Goal: Transaction & Acquisition: Purchase product/service

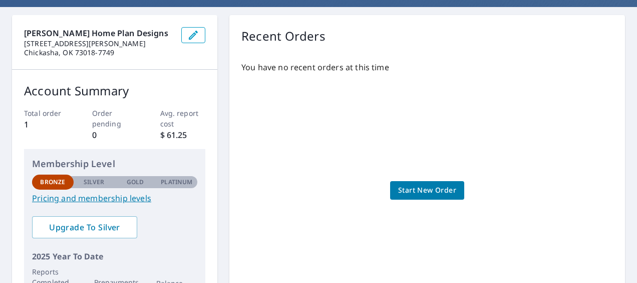
scroll to position [100, 0]
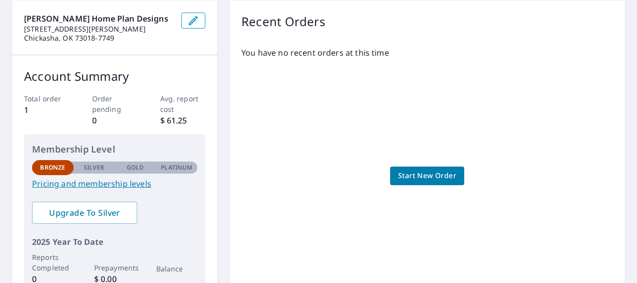
click at [416, 175] on span "Start New Order" at bounding box center [427, 175] width 58 height 13
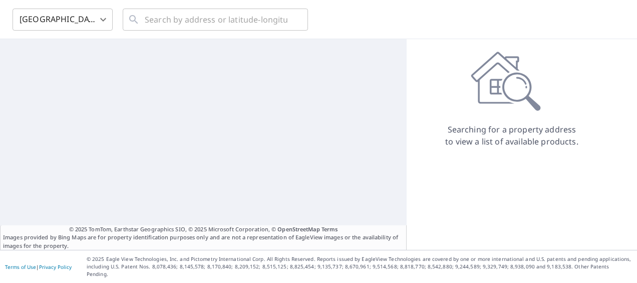
scroll to position [29, 0]
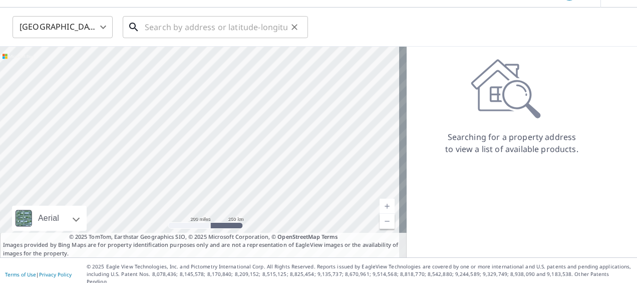
click at [165, 25] on input "text" at bounding box center [216, 27] width 143 height 28
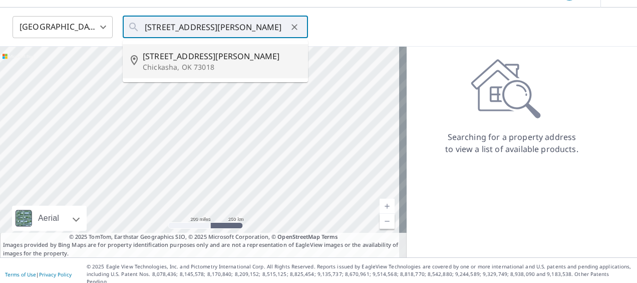
type input "[STREET_ADDRESS][PERSON_NAME]"
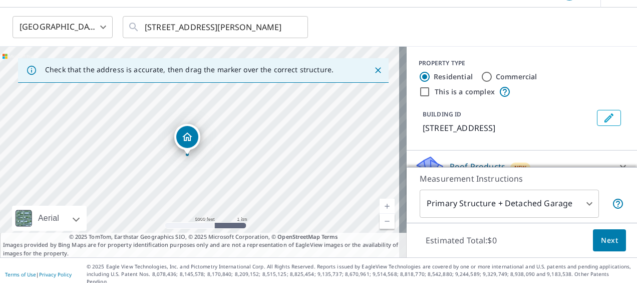
drag, startPoint x: 327, startPoint y: 169, endPoint x: 183, endPoint y: 163, distance: 143.9
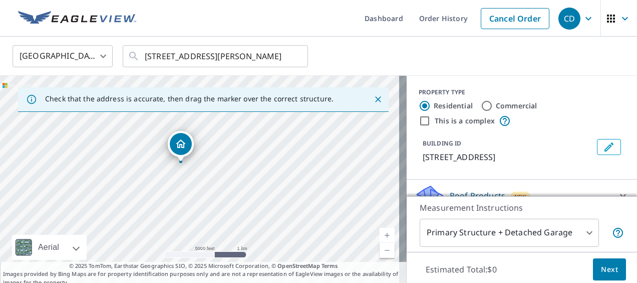
drag, startPoint x: 346, startPoint y: 210, endPoint x: 175, endPoint y: 186, distance: 172.1
drag, startPoint x: 175, startPoint y: 186, endPoint x: 458, endPoint y: 58, distance: 309.7
click at [458, 58] on div "United States US ​ 3023 Westbrook St Chickasha, OK 73018 ​" at bounding box center [315, 56] width 620 height 24
drag, startPoint x: 361, startPoint y: 184, endPoint x: 293, endPoint y: 192, distance: 68.6
drag, startPoint x: 293, startPoint y: 192, endPoint x: 297, endPoint y: 199, distance: 8.5
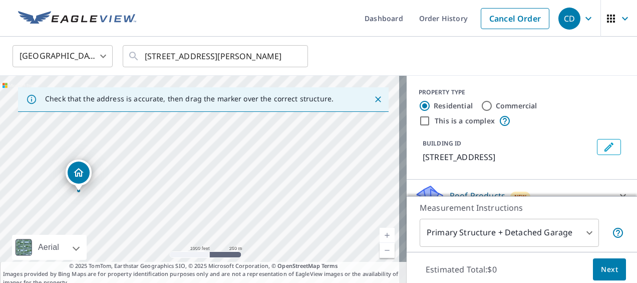
drag, startPoint x: 207, startPoint y: 177, endPoint x: 319, endPoint y: 186, distance: 112.6
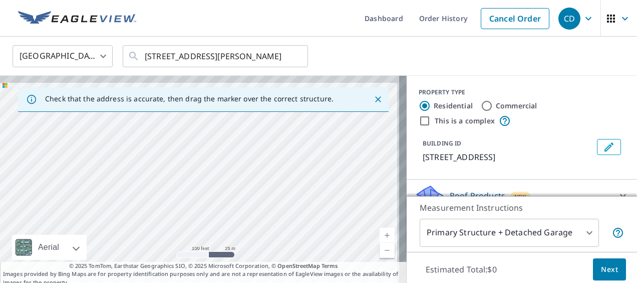
drag, startPoint x: 282, startPoint y: 156, endPoint x: 265, endPoint y: 216, distance: 62.5
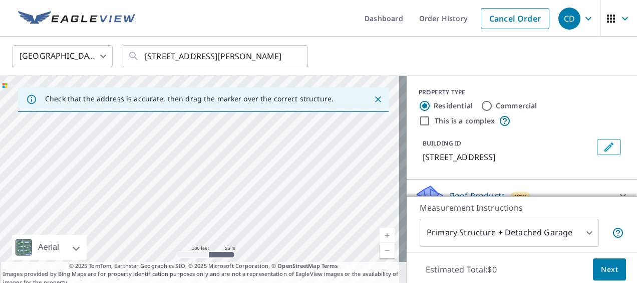
drag, startPoint x: 265, startPoint y: 216, endPoint x: 177, endPoint y: 146, distance: 112.3
click at [177, 146] on div "3023 Hill St Chickasha, OK 73018" at bounding box center [203, 181] width 407 height 210
click at [269, 183] on div "3023 Hill St Chickasha, OK 73018" at bounding box center [203, 181] width 407 height 210
drag, startPoint x: 320, startPoint y: 182, endPoint x: 193, endPoint y: 171, distance: 127.3
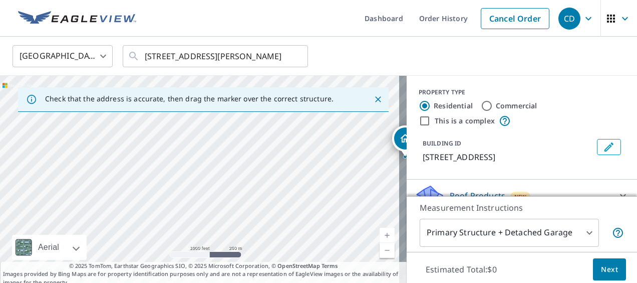
drag, startPoint x: 354, startPoint y: 193, endPoint x: 428, endPoint y: 166, distance: 78.9
drag, startPoint x: 428, startPoint y: 166, endPoint x: 427, endPoint y: 184, distance: 18.0
drag, startPoint x: 427, startPoint y: 184, endPoint x: 74, endPoint y: 225, distance: 355.7
drag, startPoint x: 74, startPoint y: 225, endPoint x: 248, endPoint y: 239, distance: 173.9
click at [248, 239] on div "3023 Hill St Chickasha, OK 73018" at bounding box center [203, 181] width 407 height 210
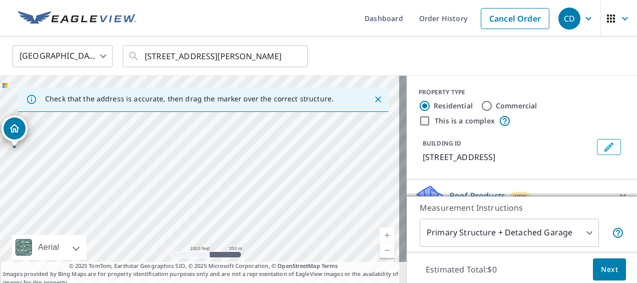
drag, startPoint x: 302, startPoint y: 203, endPoint x: -2, endPoint y: 169, distance: 306.0
drag, startPoint x: -2, startPoint y: 169, endPoint x: 306, endPoint y: 220, distance: 312.4
drag, startPoint x: 306, startPoint y: 220, endPoint x: 194, endPoint y: 211, distance: 112.7
drag, startPoint x: 194, startPoint y: 211, endPoint x: 201, endPoint y: 163, distance: 48.1
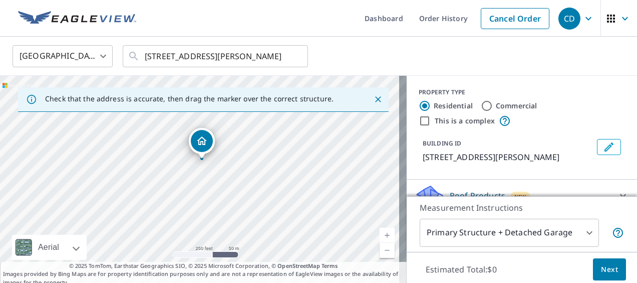
drag, startPoint x: 193, startPoint y: 153, endPoint x: 204, endPoint y: 147, distance: 11.9
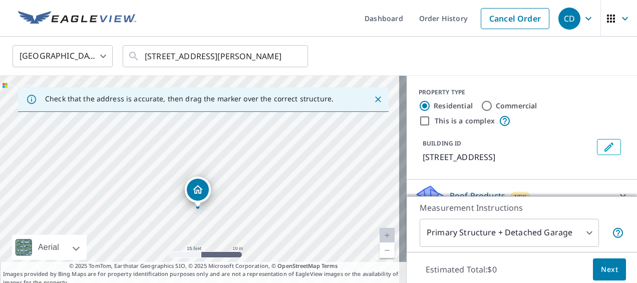
click at [175, 200] on div "2325 W Country Club Rd Chickasha, OK 73018" at bounding box center [203, 181] width 407 height 210
click at [178, 168] on div "2325 W Country Club Rd Chickasha, OK 73018" at bounding box center [203, 181] width 407 height 210
drag, startPoint x: 201, startPoint y: 164, endPoint x: 181, endPoint y: 143, distance: 29.1
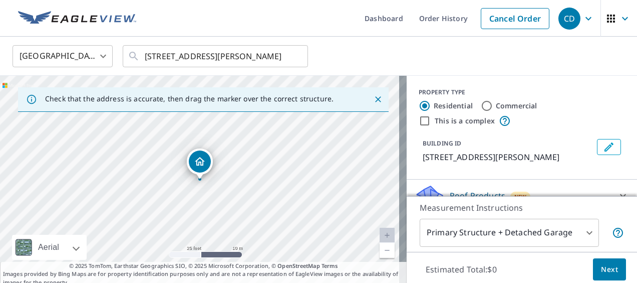
scroll to position [16, 0]
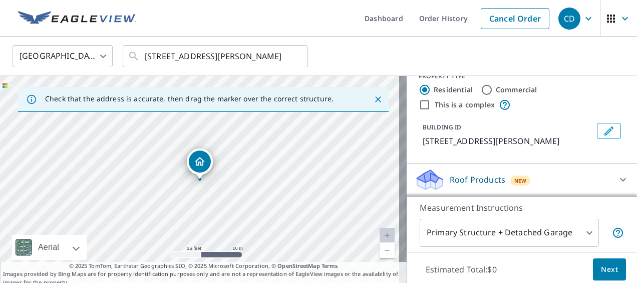
click at [617, 177] on icon at bounding box center [623, 179] width 12 height 12
click at [441, 179] on div "Roof Products New" at bounding box center [516, 179] width 202 height 24
click at [207, 191] on div "3028 Westbrook St Chickasha, OK 73018" at bounding box center [203, 181] width 407 height 210
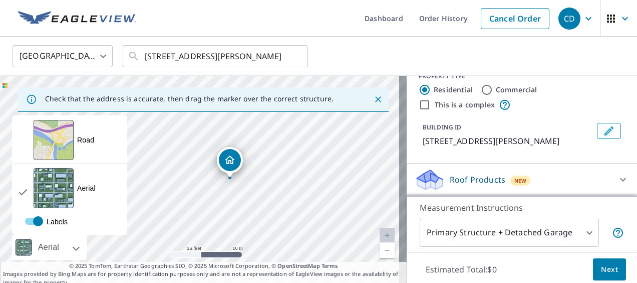
click at [23, 247] on div at bounding box center [23, 247] width 23 height 25
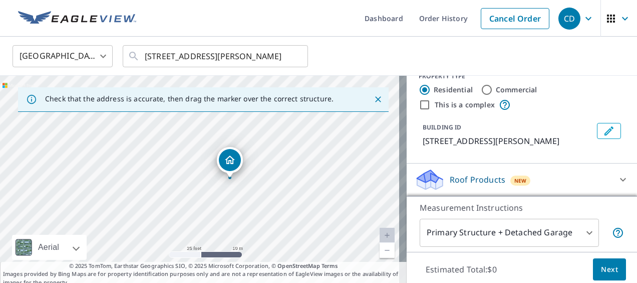
click at [23, 247] on div at bounding box center [23, 247] width 23 height 25
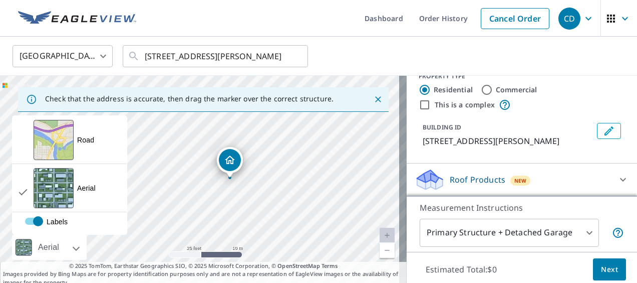
click at [68, 248] on div at bounding box center [65, 247] width 6 height 25
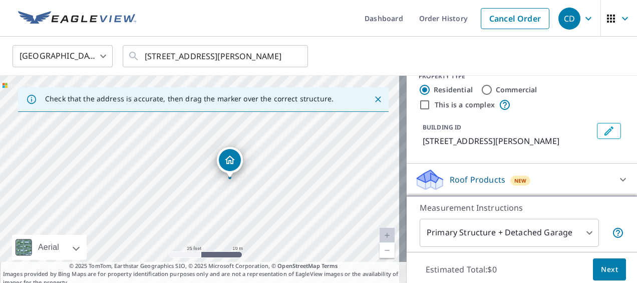
click at [226, 188] on div "3028 Westbrook St Chickasha, OK 73018" at bounding box center [203, 181] width 407 height 210
click at [380, 235] on link "Current Level 20, Zoom In Disabled" at bounding box center [387, 235] width 15 height 15
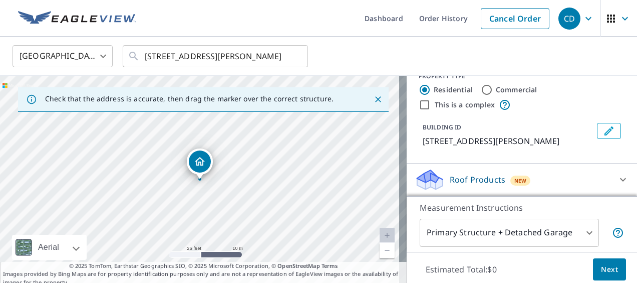
click at [380, 235] on link "Current Level 20, Zoom In Disabled" at bounding box center [387, 235] width 15 height 15
click at [380, 250] on link "Current Level 20, Zoom Out" at bounding box center [387, 250] width 15 height 15
click at [384, 234] on link "Current Level 19, Zoom In" at bounding box center [387, 235] width 15 height 15
click at [384, 234] on link "Current Level 20, Zoom In Disabled" at bounding box center [387, 235] width 15 height 15
drag, startPoint x: 279, startPoint y: 189, endPoint x: 344, endPoint y: 186, distance: 65.2
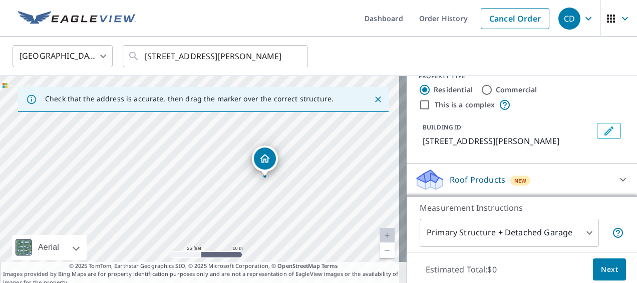
drag, startPoint x: 344, startPoint y: 186, endPoint x: 329, endPoint y: 25, distance: 162.1
click at [329, 25] on ul "Dashboard Order History Cancel Order" at bounding box center [348, 18] width 412 height 37
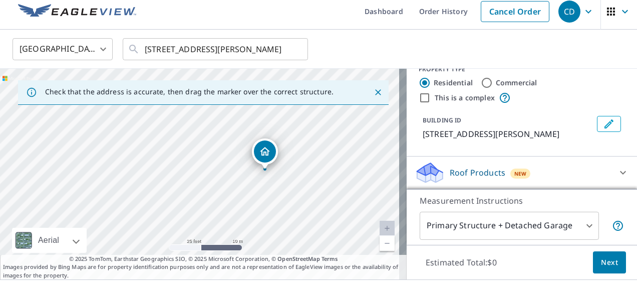
scroll to position [0, 0]
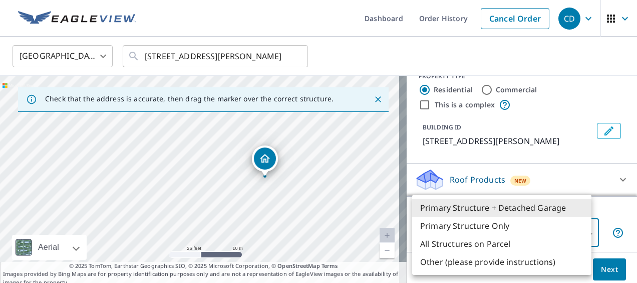
click at [519, 237] on body "CD CD Dashboard Order History Cancel Order CD United States US ​ 3023 Westbrook…" at bounding box center [318, 141] width 637 height 283
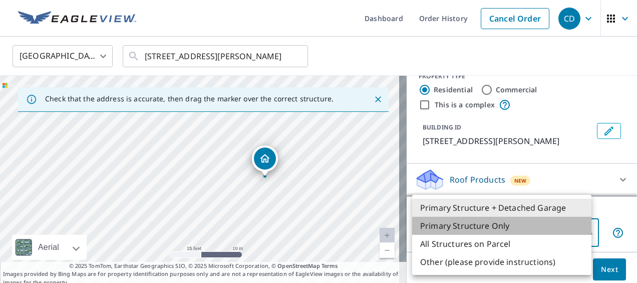
click at [449, 228] on li "Primary Structure Only" at bounding box center [501, 225] width 179 height 18
type input "2"
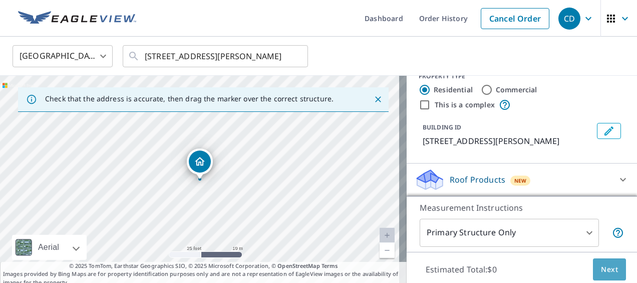
click at [603, 268] on span "Next" at bounding box center [609, 269] width 17 height 13
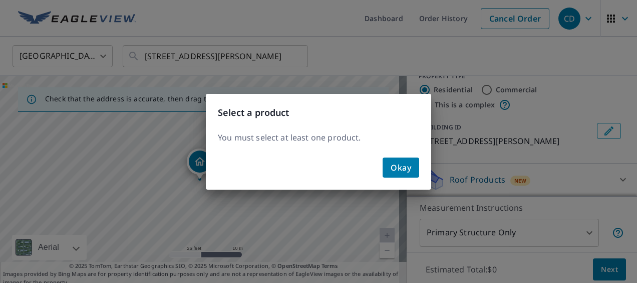
click at [403, 169] on span "Okay" at bounding box center [401, 167] width 21 height 14
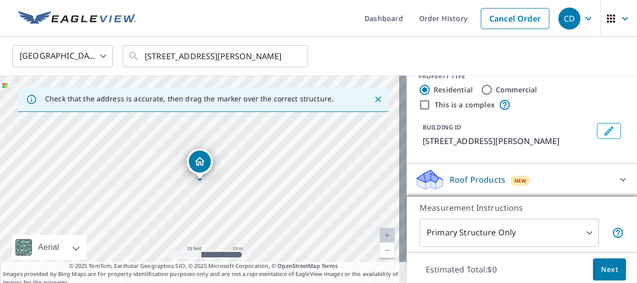
click at [620, 178] on icon at bounding box center [623, 180] width 6 height 4
click at [493, 178] on p "Roof Products" at bounding box center [478, 179] width 56 height 12
click at [466, 140] on p "3028 Westbrook St, Chickasha, OK, 73018" at bounding box center [508, 141] width 170 height 12
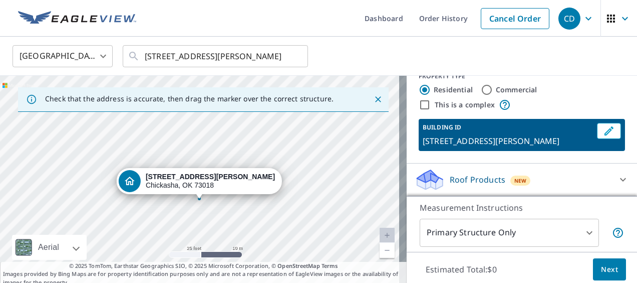
drag, startPoint x: 212, startPoint y: 162, endPoint x: 218, endPoint y: 177, distance: 16.0
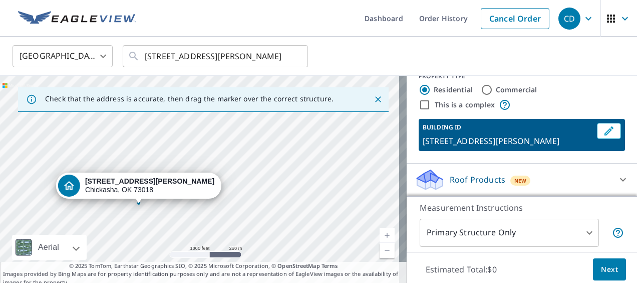
drag, startPoint x: 222, startPoint y: 170, endPoint x: 144, endPoint y: 180, distance: 78.3
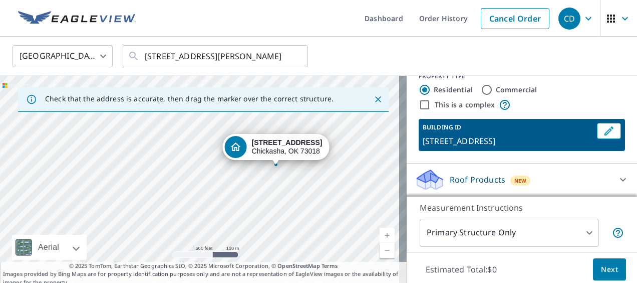
drag, startPoint x: 119, startPoint y: 182, endPoint x: 278, endPoint y: 162, distance: 159.6
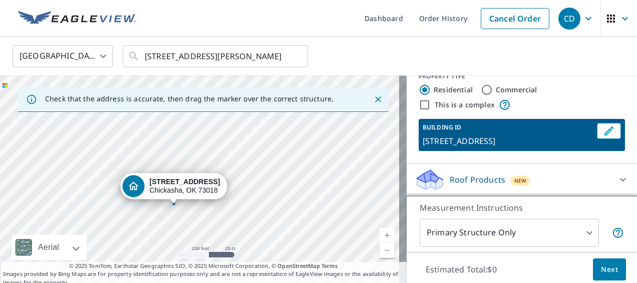
drag, startPoint x: 187, startPoint y: 204, endPoint x: 175, endPoint y: 203, distance: 12.6
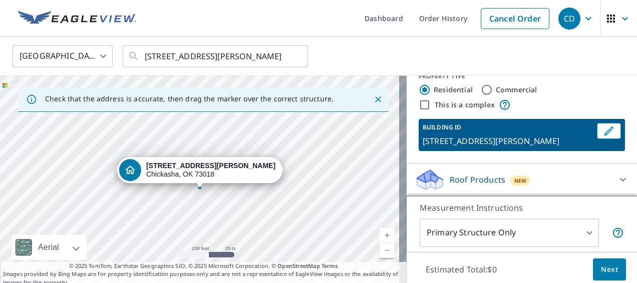
drag, startPoint x: 202, startPoint y: 177, endPoint x: 202, endPoint y: 186, distance: 9.0
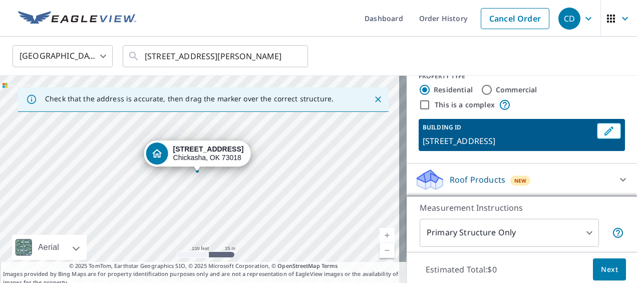
drag, startPoint x: 199, startPoint y: 178, endPoint x: 198, endPoint y: 169, distance: 8.6
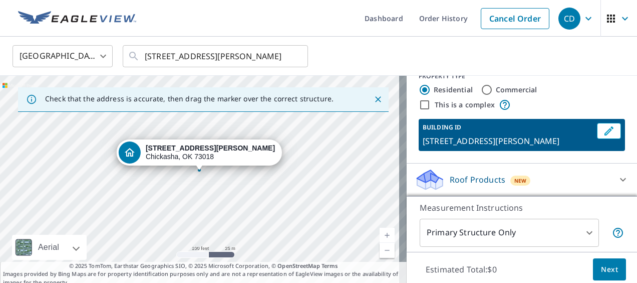
drag, startPoint x: 198, startPoint y: 180, endPoint x: 198, endPoint y: 171, distance: 8.5
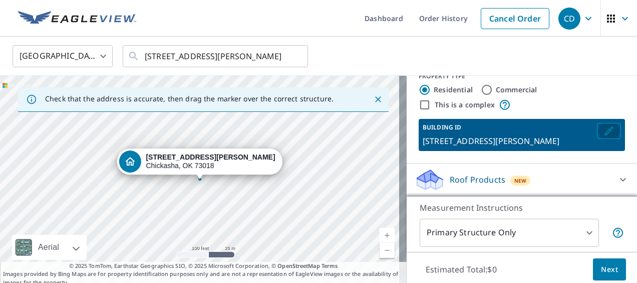
click at [605, 129] on icon "Edit building 1" at bounding box center [609, 130] width 9 height 9
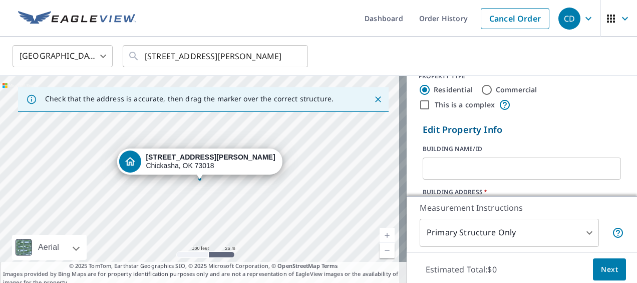
click at [447, 170] on input "text" at bounding box center [522, 168] width 198 height 28
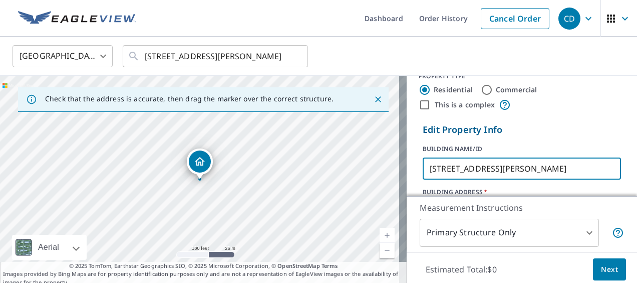
type input "[STREET_ADDRESS][PERSON_NAME]"
click at [601, 270] on span "Next" at bounding box center [609, 269] width 17 height 13
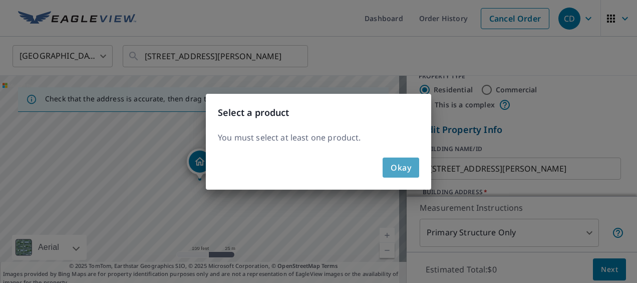
click at [400, 168] on span "Okay" at bounding box center [401, 167] width 21 height 14
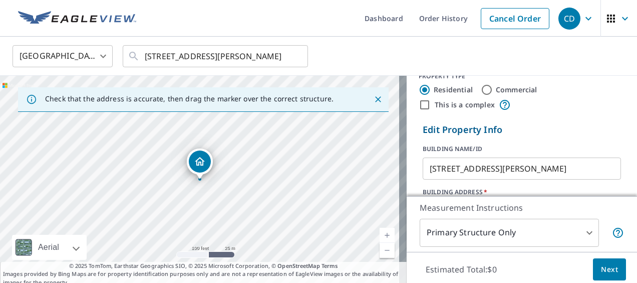
scroll to position [167, 0]
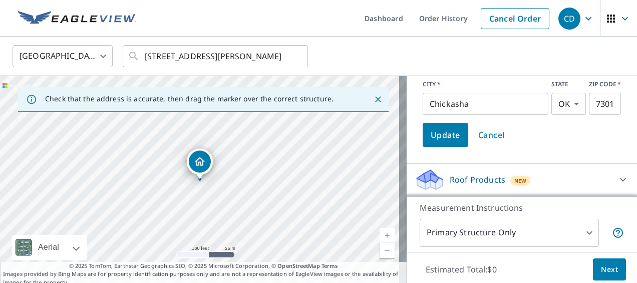
click at [482, 182] on p "Roof Products" at bounding box center [478, 179] width 56 height 12
click at [583, 233] on body "CD CD Dashboard Order History Cancel Order CD United States US ​ 3023 Westbrook…" at bounding box center [318, 141] width 637 height 283
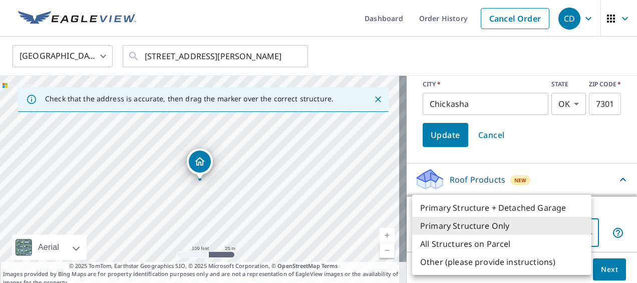
click at [436, 224] on li "Primary Structure Only" at bounding box center [501, 225] width 179 height 18
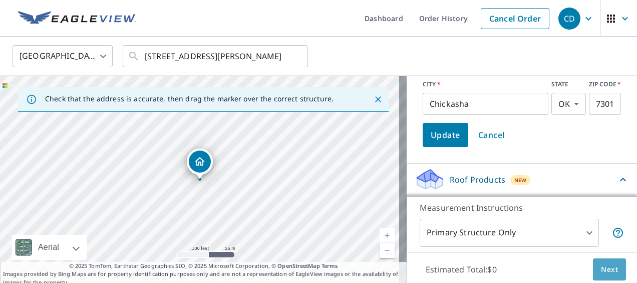
click at [609, 268] on span "Next" at bounding box center [609, 269] width 17 height 13
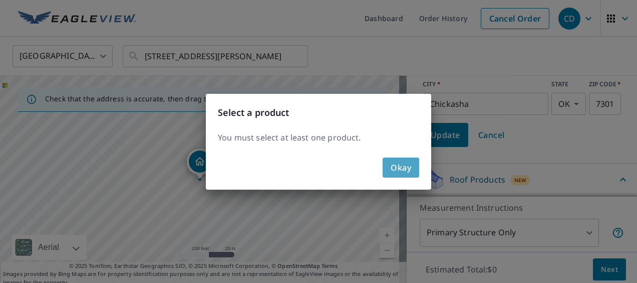
click at [410, 168] on span "Okay" at bounding box center [401, 167] width 21 height 14
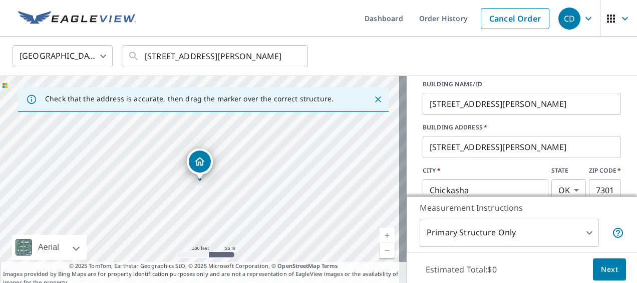
scroll to position [100, 0]
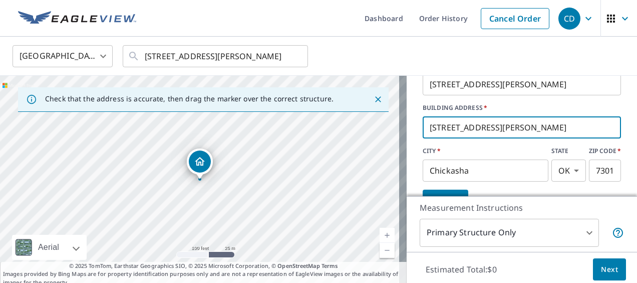
click at [440, 126] on input "3028 Westbrook St" at bounding box center [522, 127] width 198 height 28
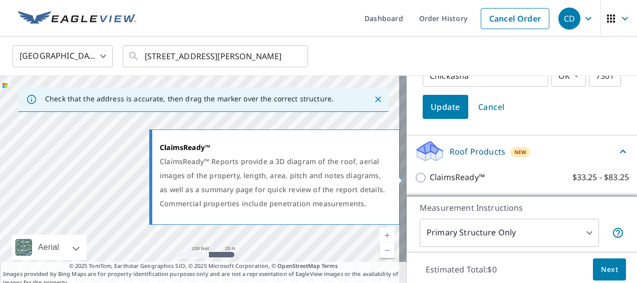
type input "[STREET_ADDRESS][PERSON_NAME]"
click at [415, 176] on input "ClaimsReady™ $33.25 - $83.25" at bounding box center [422, 177] width 15 height 12
checkbox input "true"
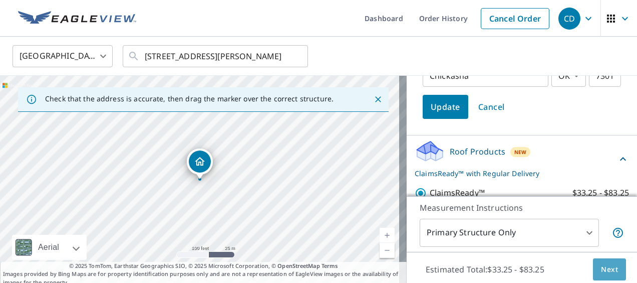
click at [601, 266] on span "Next" at bounding box center [609, 269] width 17 height 13
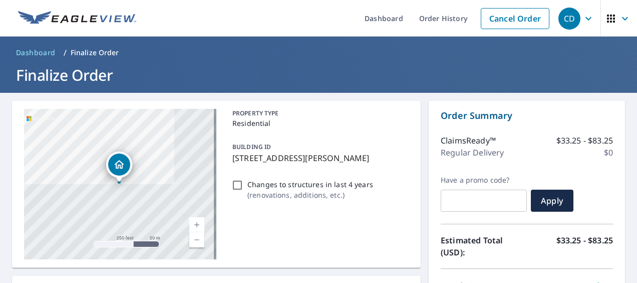
click at [235, 184] on input "Changes to structures in last 4 years ( renovations, additions, etc. )" at bounding box center [238, 185] width 12 height 12
checkbox input "false"
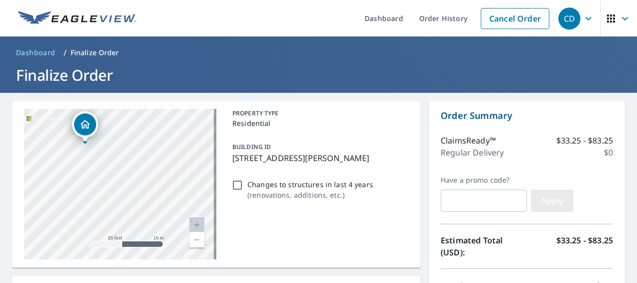
click at [548, 198] on span "Apply" at bounding box center [552, 200] width 27 height 11
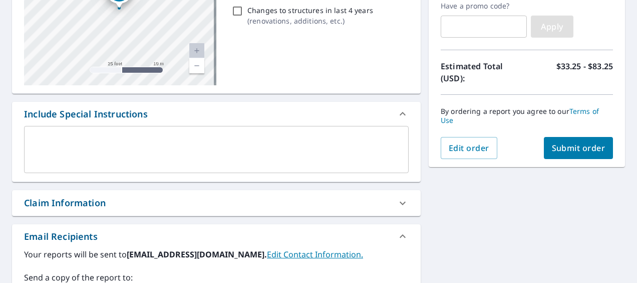
scroll to position [200, 0]
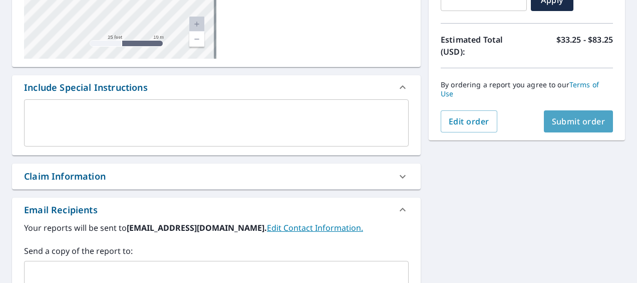
click at [563, 123] on span "Submit order" at bounding box center [579, 121] width 54 height 11
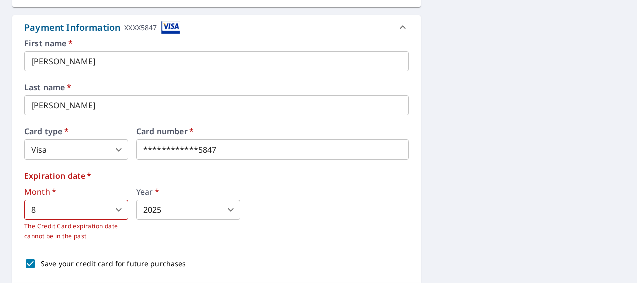
scroll to position [0, 0]
